Goal: Task Accomplishment & Management: Manage account settings

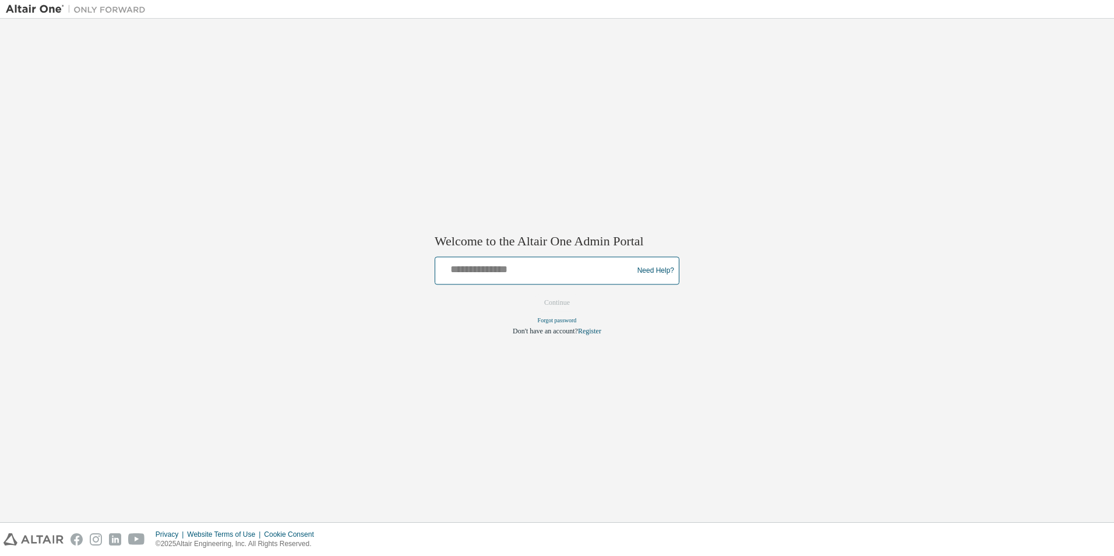
click at [475, 275] on input "text" at bounding box center [536, 268] width 192 height 17
drag, startPoint x: 754, startPoint y: 245, endPoint x: 729, endPoint y: 144, distance: 104.5
click at [754, 245] on div "Welcome to the Altair One Admin Portal Need Help? Please make sure that you pro…" at bounding box center [557, 270] width 1102 height 492
click at [517, 278] on div at bounding box center [536, 271] width 192 height 22
click at [549, 280] on div at bounding box center [536, 271] width 192 height 22
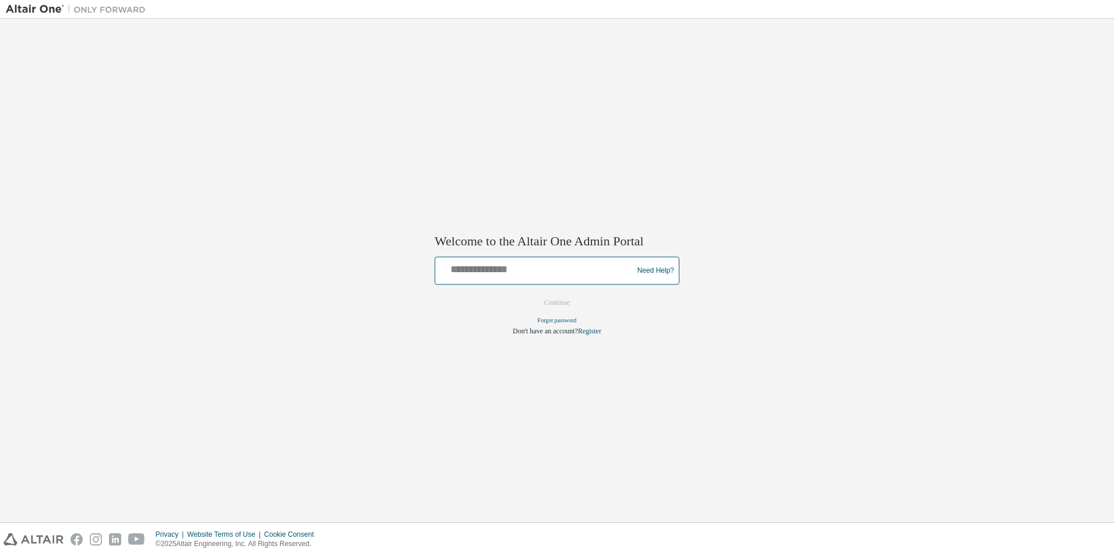
click at [542, 275] on input "text" at bounding box center [536, 268] width 192 height 17
type input "**********"
click at [568, 303] on button "Continue" at bounding box center [557, 302] width 50 height 17
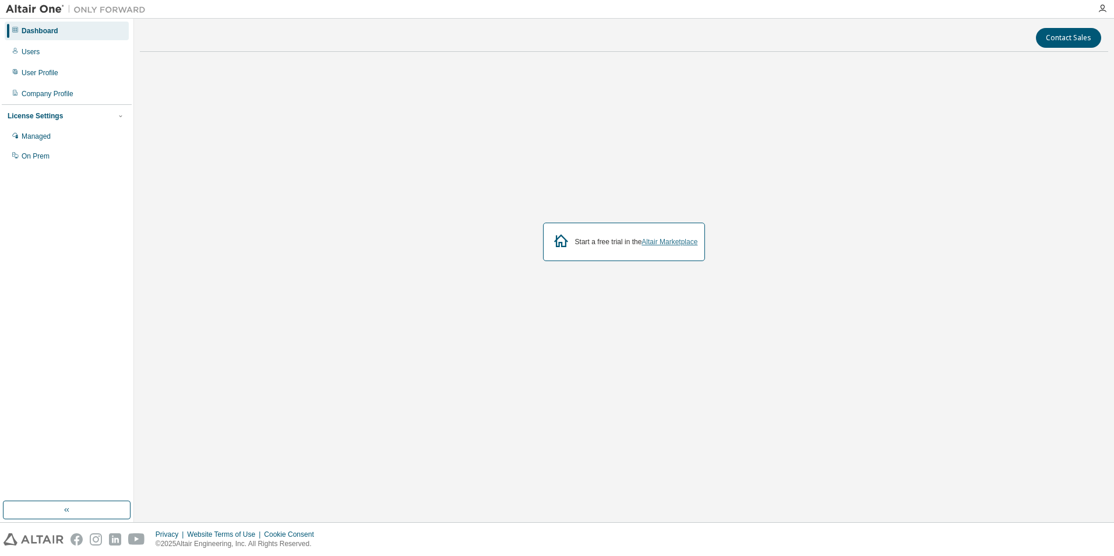
click at [671, 244] on link "Altair Marketplace" at bounding box center [669, 242] width 56 height 8
click at [40, 140] on div "Managed" at bounding box center [36, 136] width 29 height 9
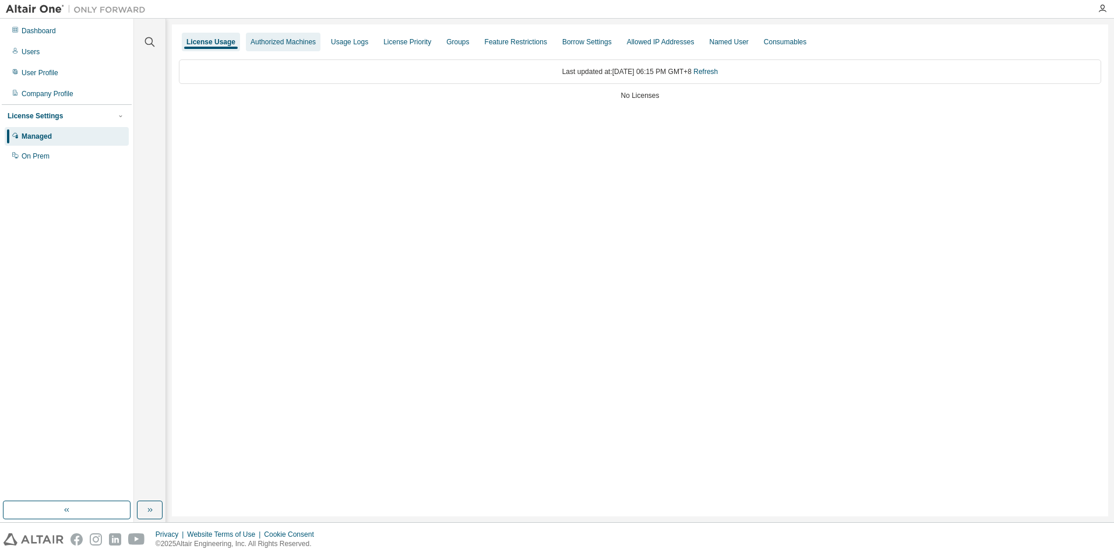
click at [274, 44] on div "Authorized Machines" at bounding box center [282, 41] width 65 height 9
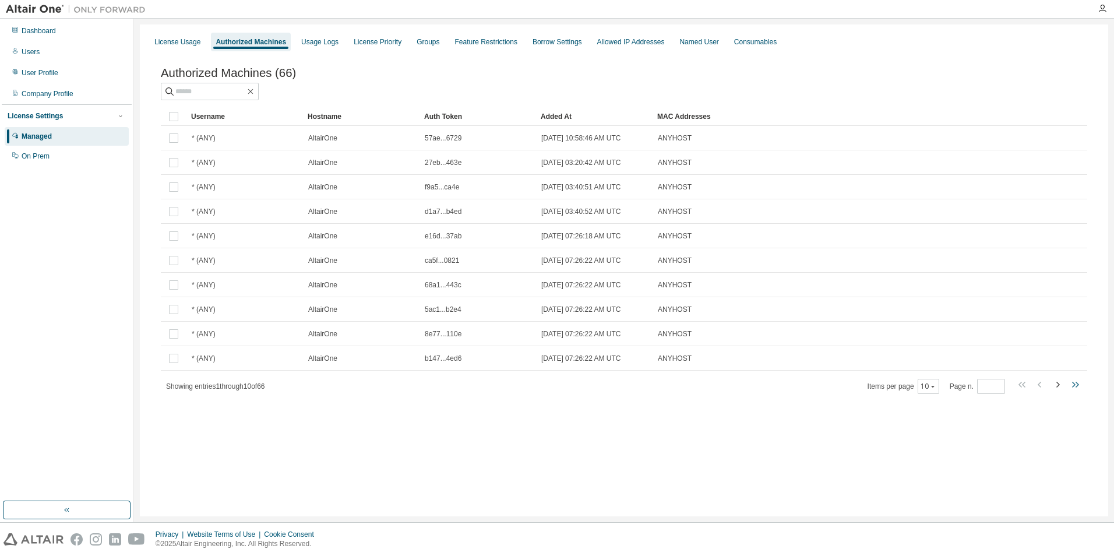
click at [1071, 386] on icon "button" at bounding box center [1075, 384] width 14 height 14
type input "*"
